Goal: Contribute content

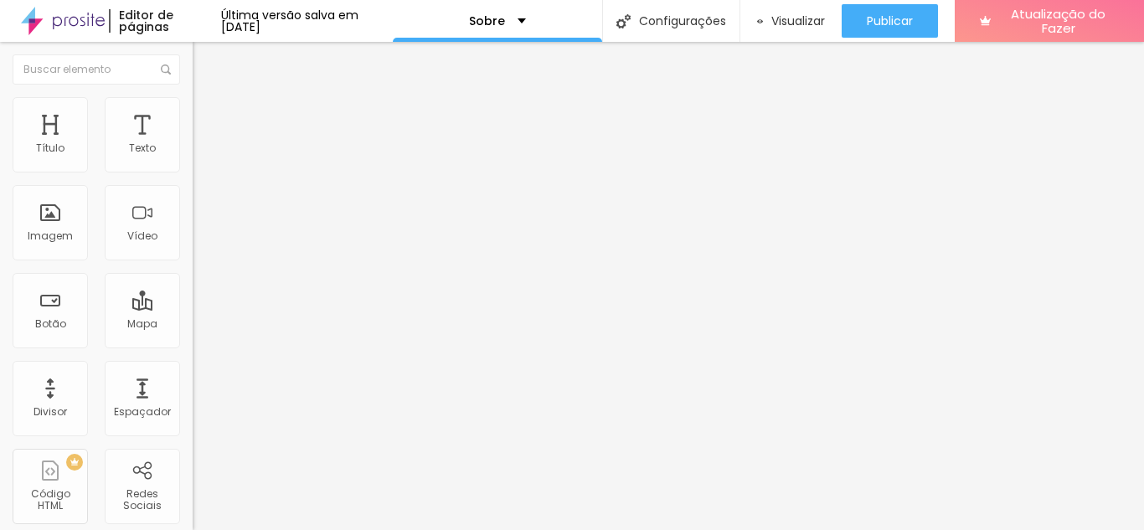
click at [193, 111] on li "Avançado" at bounding box center [289, 105] width 193 height 17
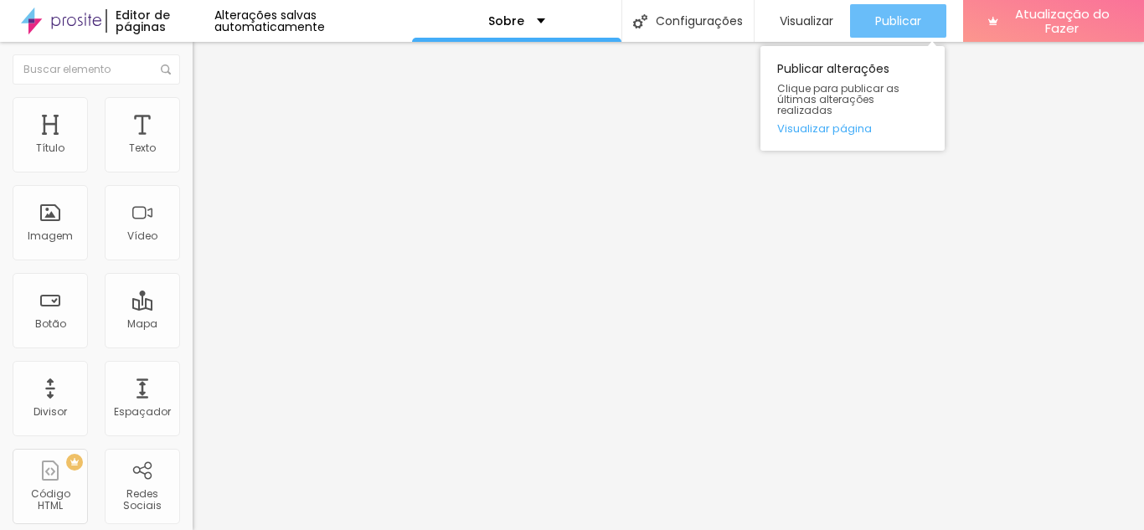
click at [864, 17] on button "Publicar" at bounding box center [898, 21] width 96 height 34
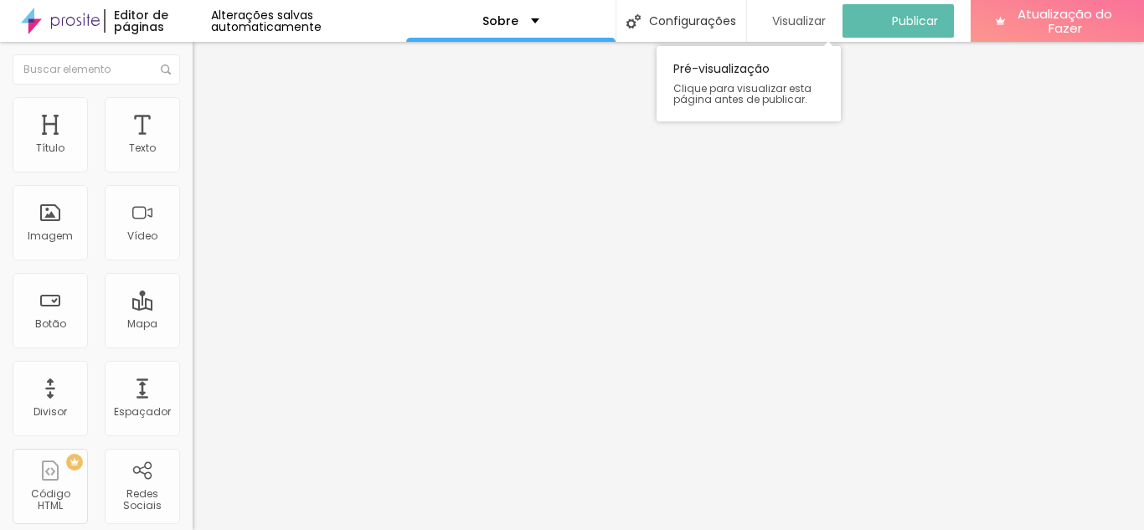
click at [815, 15] on font "Visualizar" at bounding box center [799, 21] width 54 height 17
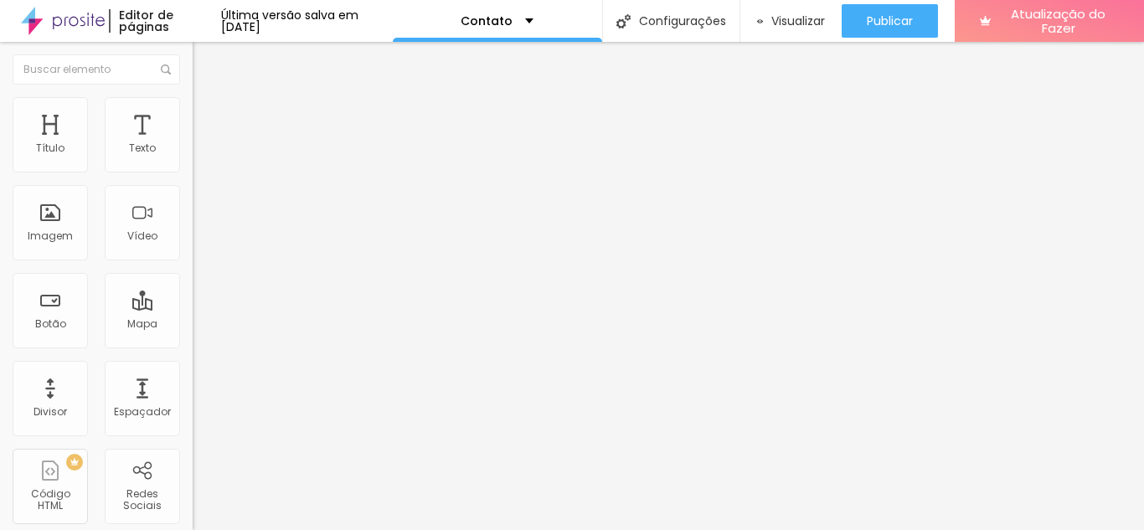
click at [208, 116] on font "Estilo" at bounding box center [221, 108] width 26 height 14
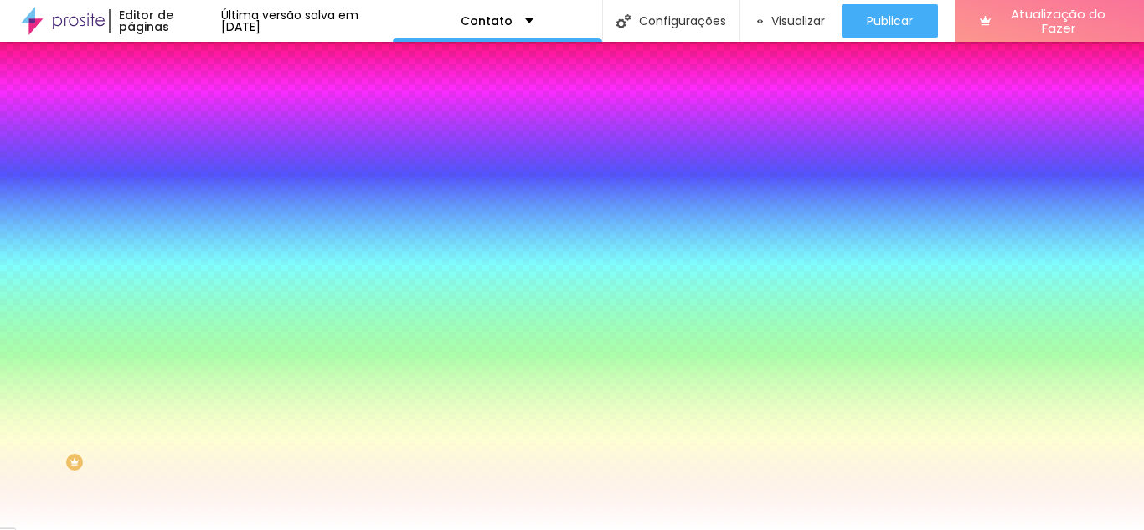
click at [193, 114] on img at bounding box center [200, 121] width 15 height 15
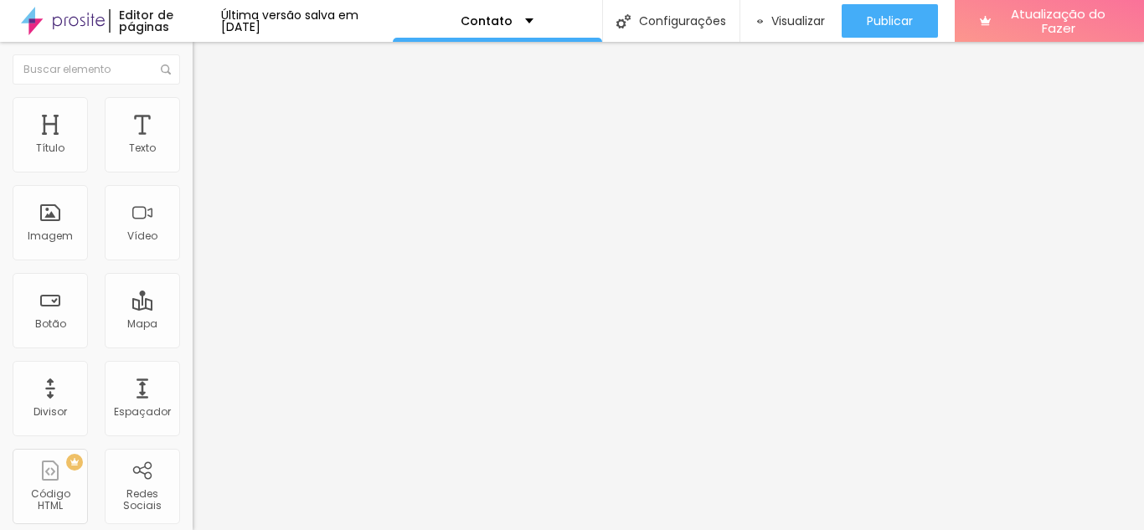
click at [208, 99] on font "Conteúdo" at bounding box center [234, 92] width 52 height 14
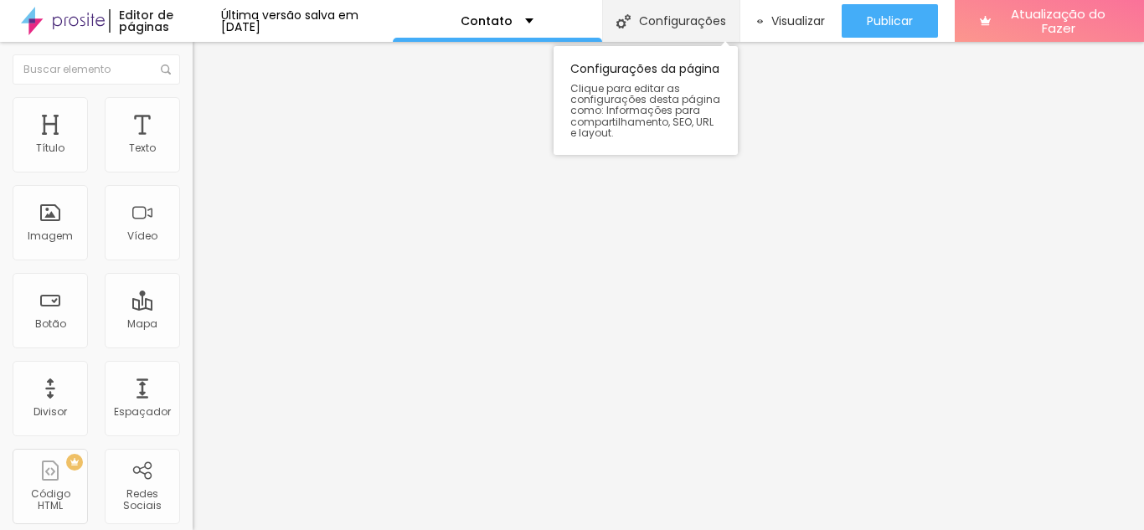
click at [711, 17] on font "Configurações" at bounding box center [682, 21] width 87 height 17
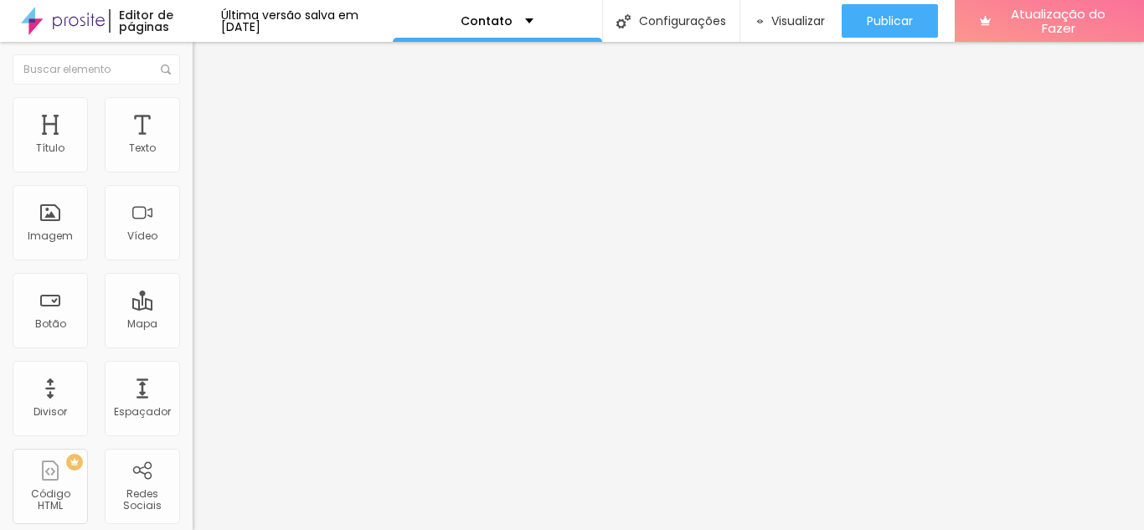
click at [208, 118] on font "Avançado" at bounding box center [235, 125] width 55 height 14
click at [208, 113] on font "Estilo" at bounding box center [221, 108] width 26 height 14
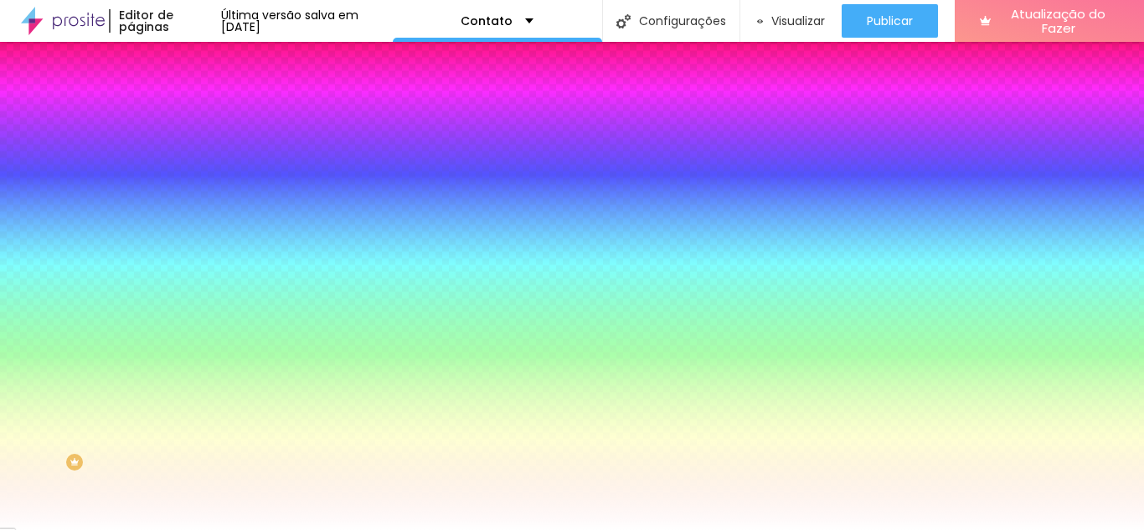
click at [208, 99] on font "Conteúdo" at bounding box center [234, 92] width 52 height 14
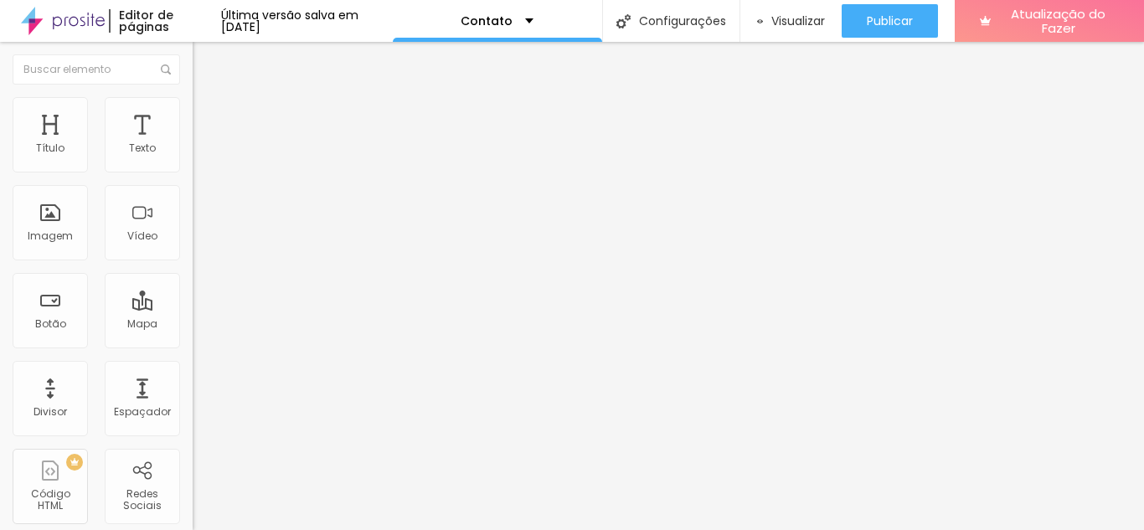
drag, startPoint x: 136, startPoint y: 237, endPoint x: 147, endPoint y: 226, distance: 15.4
click at [193, 226] on div "Editar nulo Conteúdo Estilo Avançado Alinhamento" at bounding box center [289, 286] width 193 height 488
click at [193, 107] on ul "Estilo Avançado" at bounding box center [289, 97] width 193 height 34
click at [208, 112] on font "Avançado" at bounding box center [235, 108] width 55 height 14
click at [129, 143] on font "Texto" at bounding box center [142, 148] width 27 height 14
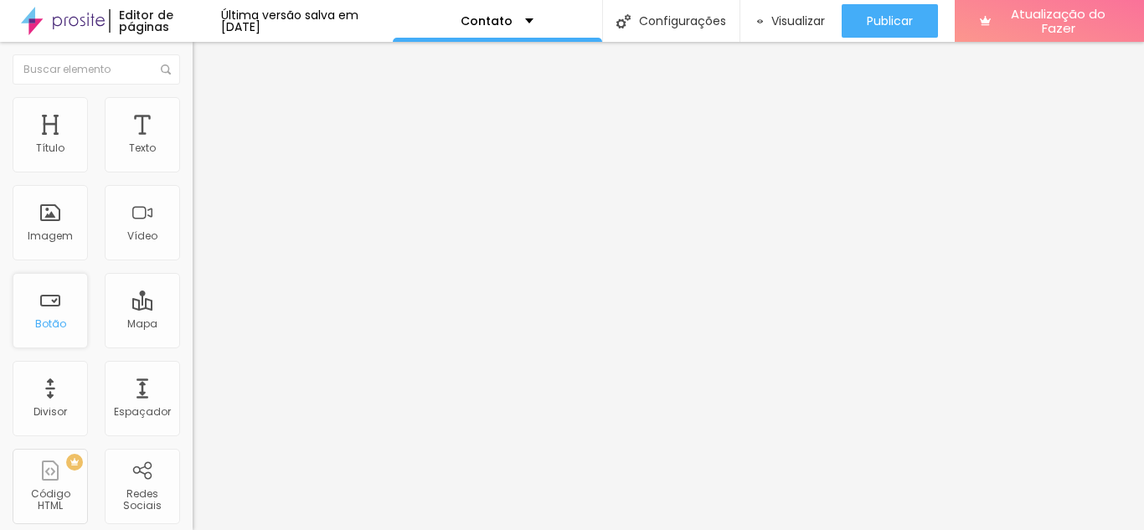
click at [42, 300] on div "Botão" at bounding box center [50, 310] width 75 height 75
click at [70, 328] on div "Botão" at bounding box center [50, 310] width 75 height 75
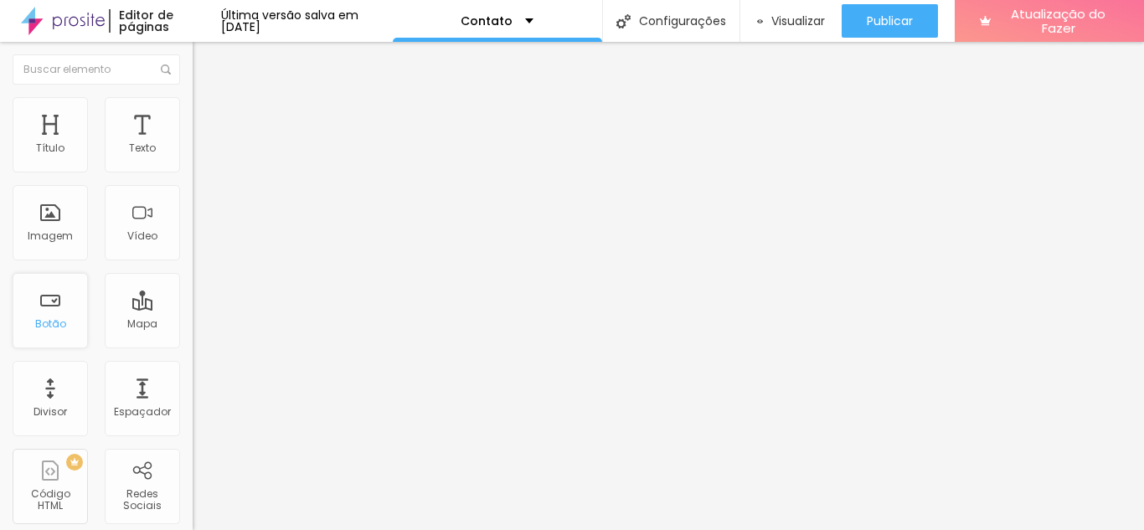
click at [70, 328] on div "Botão" at bounding box center [50, 310] width 75 height 75
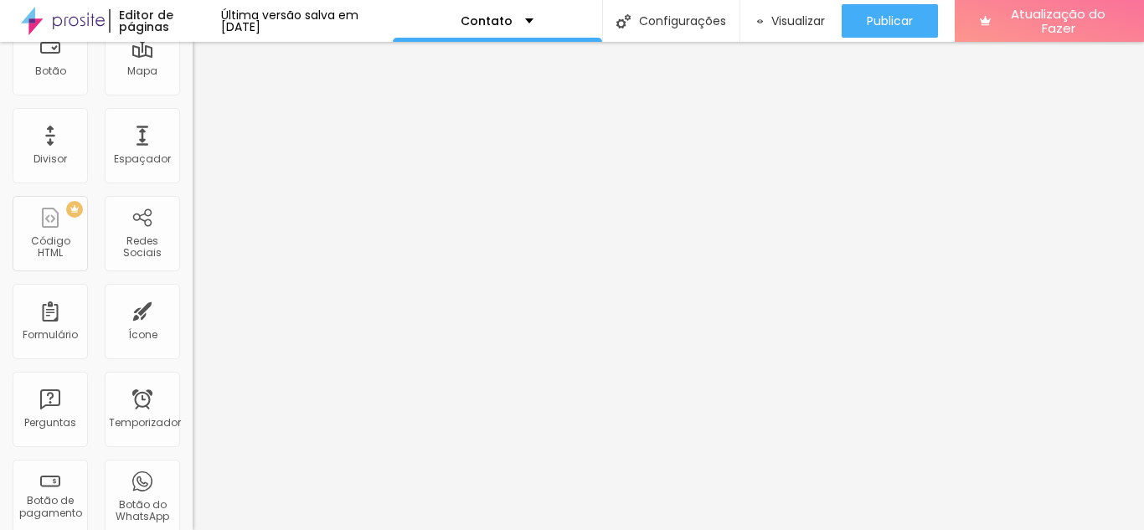
scroll to position [239, 0]
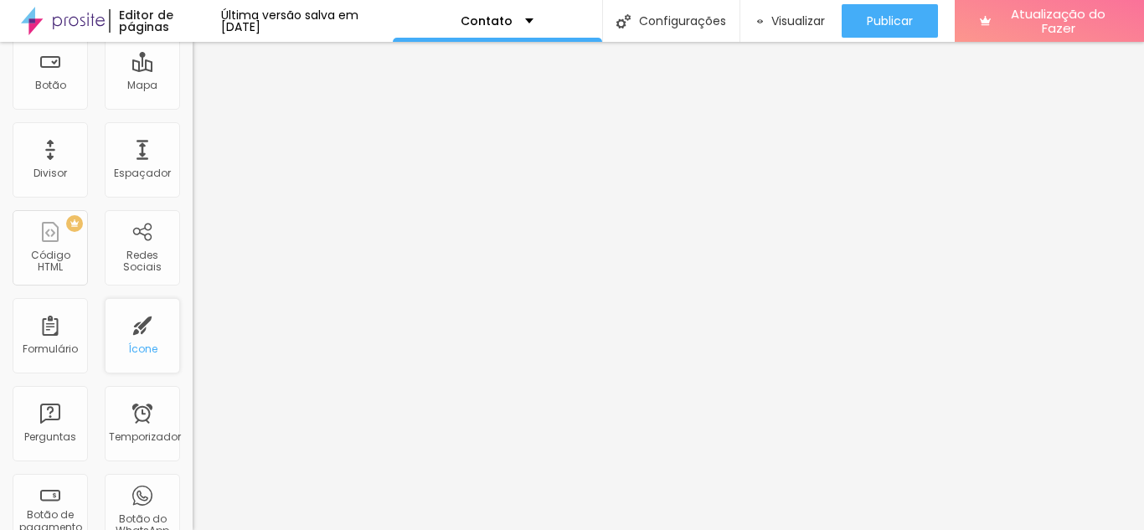
click at [131, 344] on font "Ícone" at bounding box center [142, 349] width 29 height 14
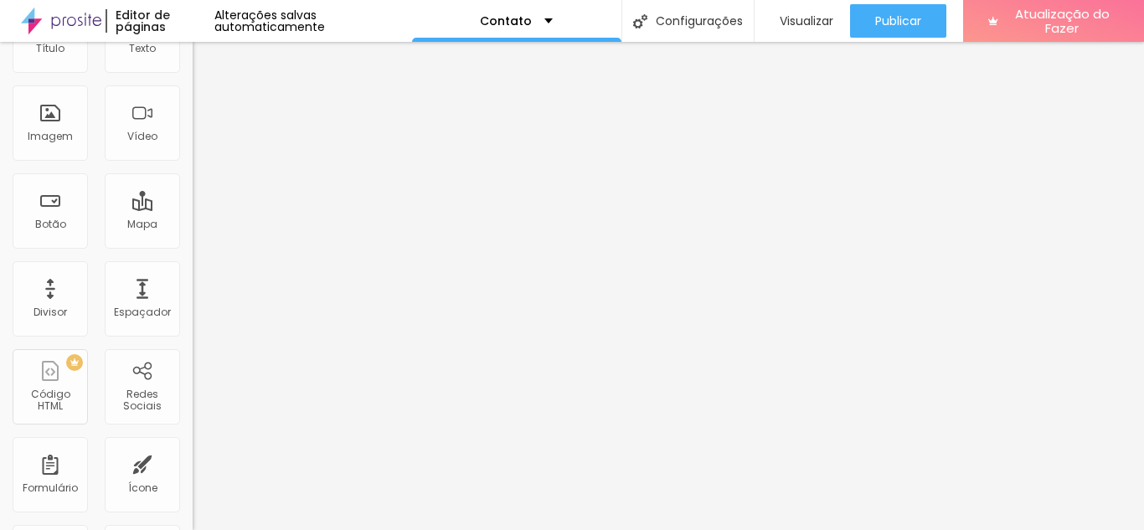
scroll to position [0, 0]
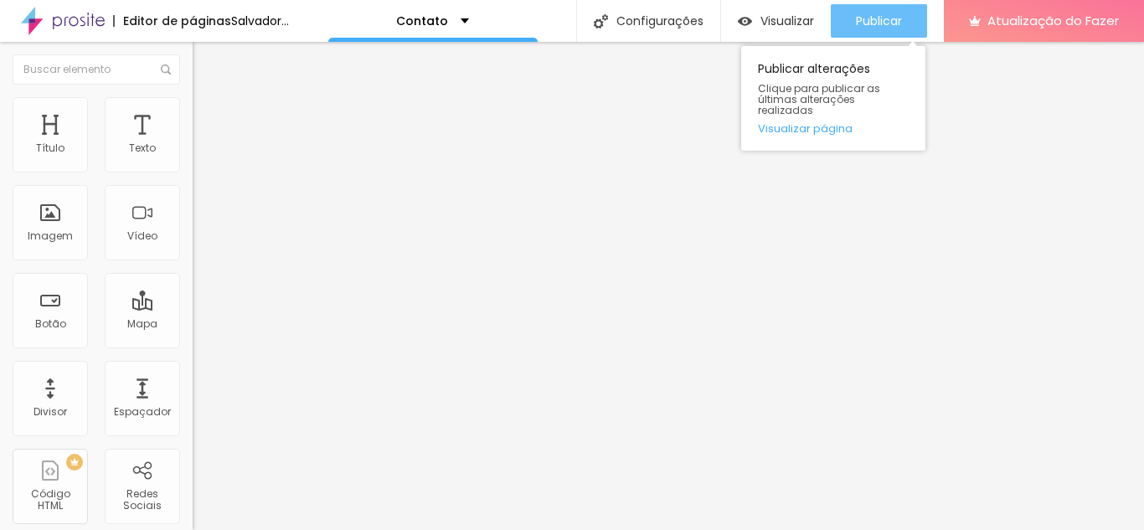
click at [901, 20] on font "Publicar" at bounding box center [879, 21] width 46 height 17
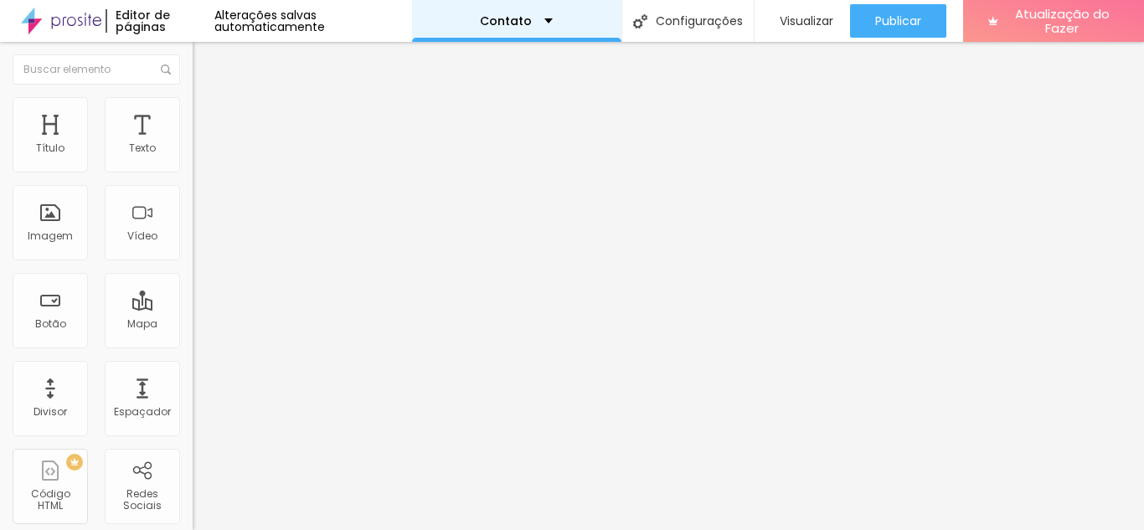
click at [539, 27] on div "Contato" at bounding box center [516, 21] width 209 height 42
